Goal: Find specific page/section: Find specific page/section

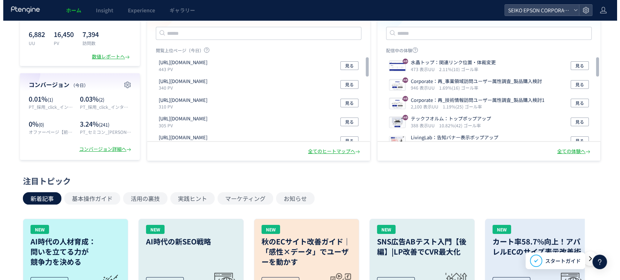
scroll to position [45, 0]
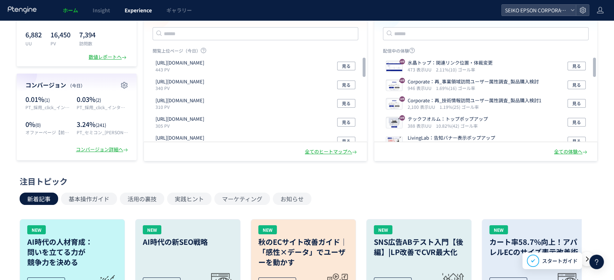
click at [124, 9] on link "Experience" at bounding box center [138, 10] width 42 height 20
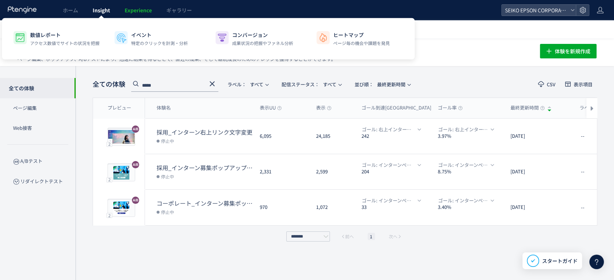
click at [100, 5] on link "Insight" at bounding box center [101, 10] width 32 height 20
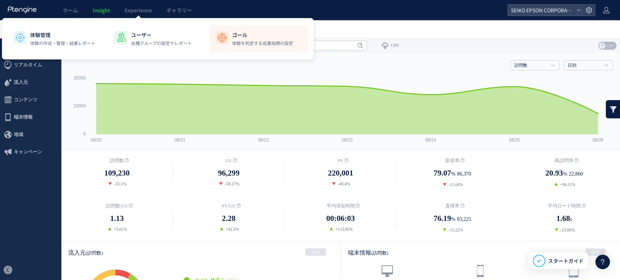
click at [243, 39] on div "ゴール 体験を判定する成果指標の設定" at bounding box center [262, 38] width 61 height 15
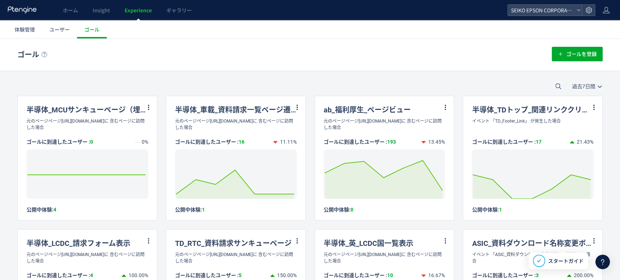
click at [613, 8] on header "ホーム Insight Experience ギャラリー SEIKO EPSON CORPORATION" at bounding box center [310, 10] width 620 height 20
click at [609, 8] on icon at bounding box center [606, 10] width 7 height 7
click at [590, 9] on icon at bounding box center [588, 10] width 7 height 7
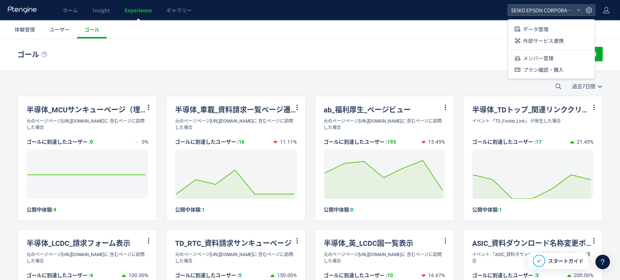
click at [392, 65] on div "ゴール ゴールを登録" at bounding box center [309, 55] width 585 height 32
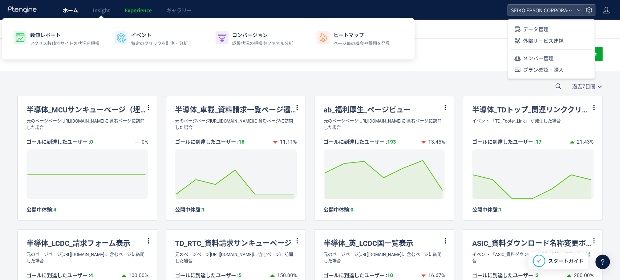
click at [61, 8] on link "ホーム" at bounding box center [71, 10] width 30 height 20
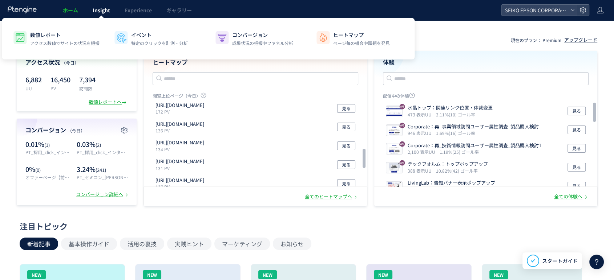
click at [99, 9] on span "Insight" at bounding box center [101, 10] width 17 height 7
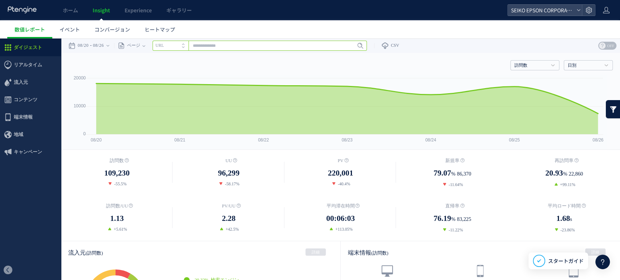
click at [208, 44] on input "text" at bounding box center [260, 46] width 214 height 10
click at [212, 45] on input "text" at bounding box center [260, 46] width 214 height 10
type input "*"
type input "*****"
